Goal: Task Accomplishment & Management: Manage account settings

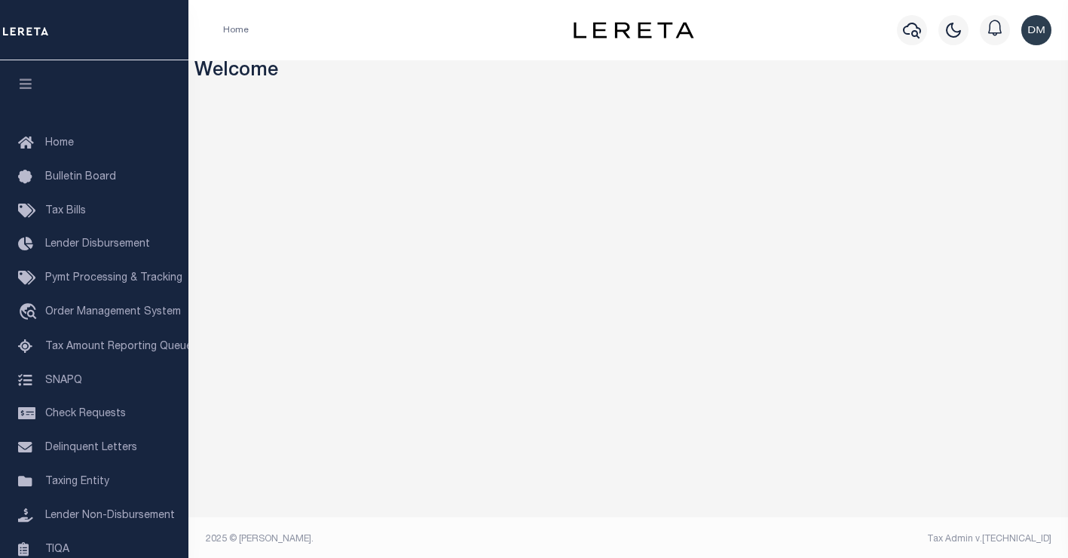
click at [1068, 45] on html "Home Profile" at bounding box center [534, 281] width 1068 height 562
click at [1033, 37] on img "button" at bounding box center [1037, 30] width 30 height 30
click at [982, 104] on span "Sign out" at bounding box center [976, 107] width 43 height 11
click at [1041, 33] on img "button" at bounding box center [1037, 30] width 30 height 30
click at [1000, 103] on link "Sign out" at bounding box center [996, 107] width 119 height 25
